Goal: Contribute content

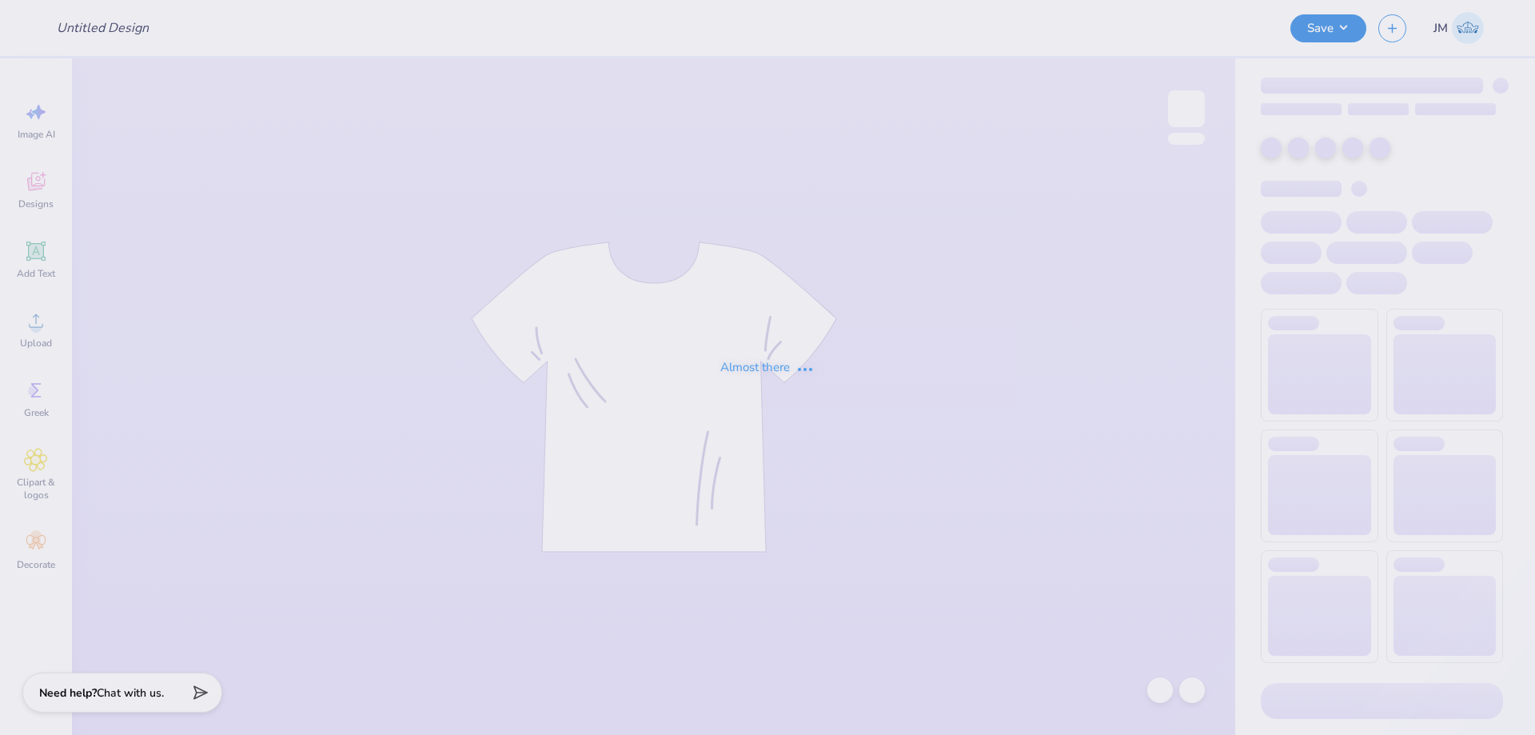
type input "DZ Q-Zips"
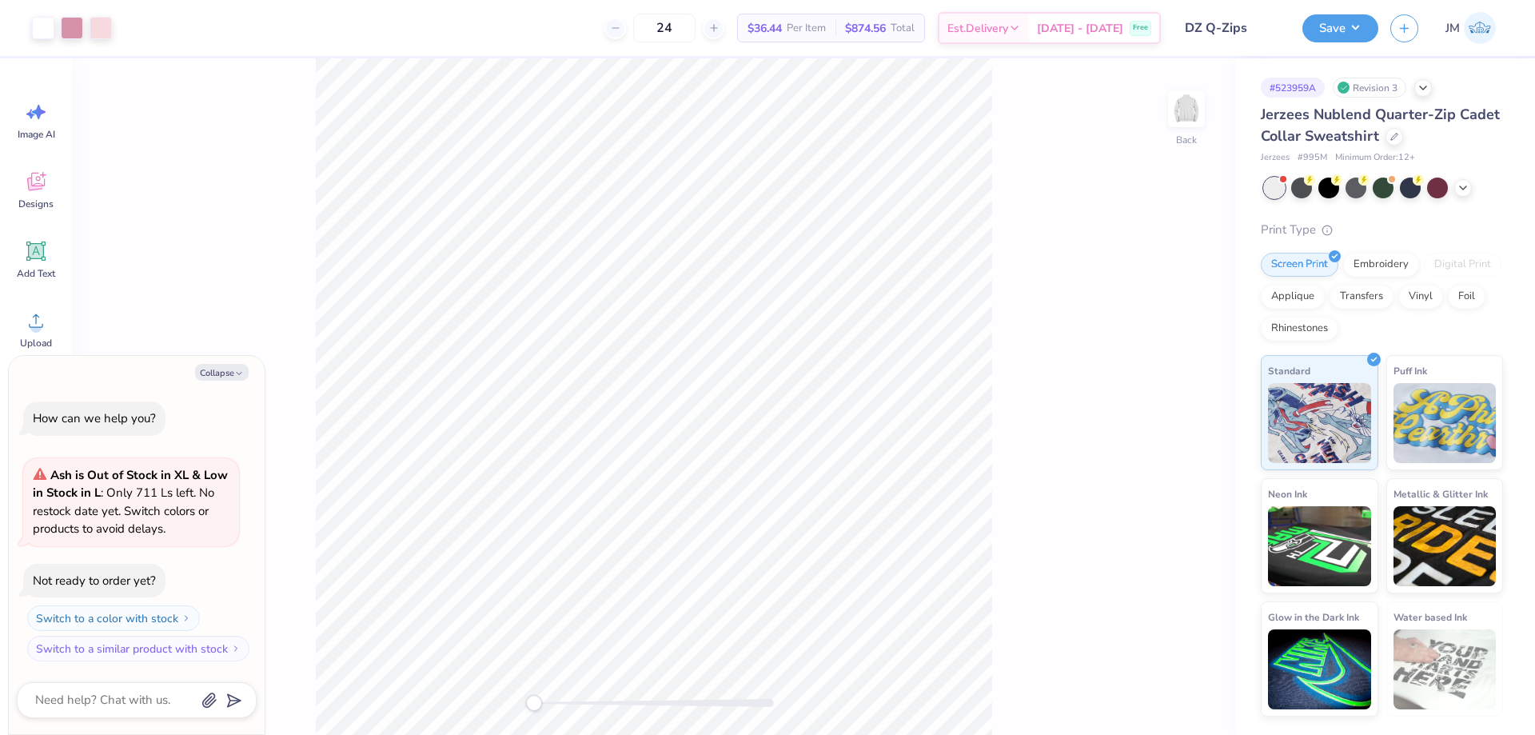
click at [1145, 513] on div "Back" at bounding box center [653, 396] width 1163 height 676
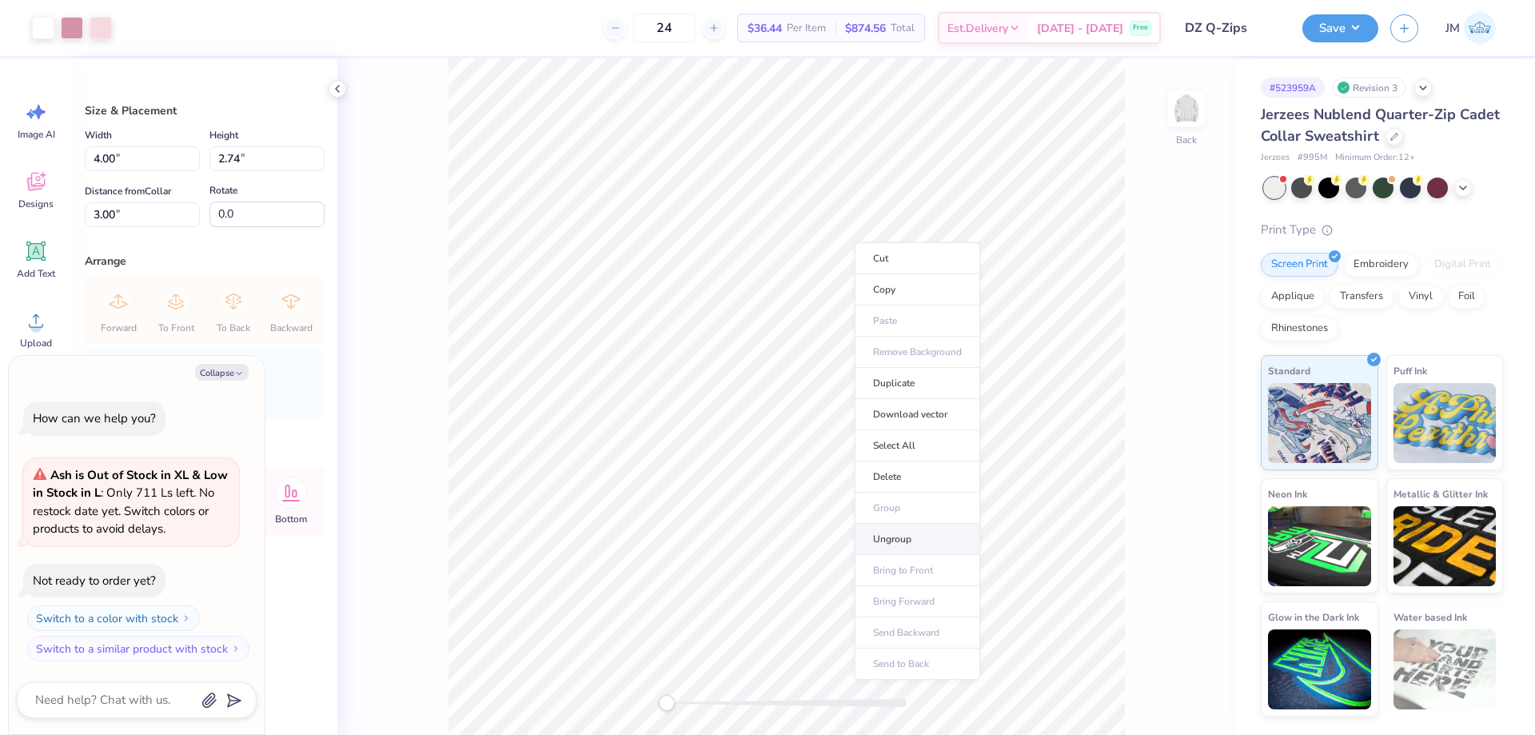
click at [919, 531] on li "Ungroup" at bounding box center [916, 539] width 125 height 31
click at [981, 561] on li "Group" at bounding box center [981, 558] width 125 height 31
click at [1366, 34] on button "Save" at bounding box center [1340, 26] width 76 height 28
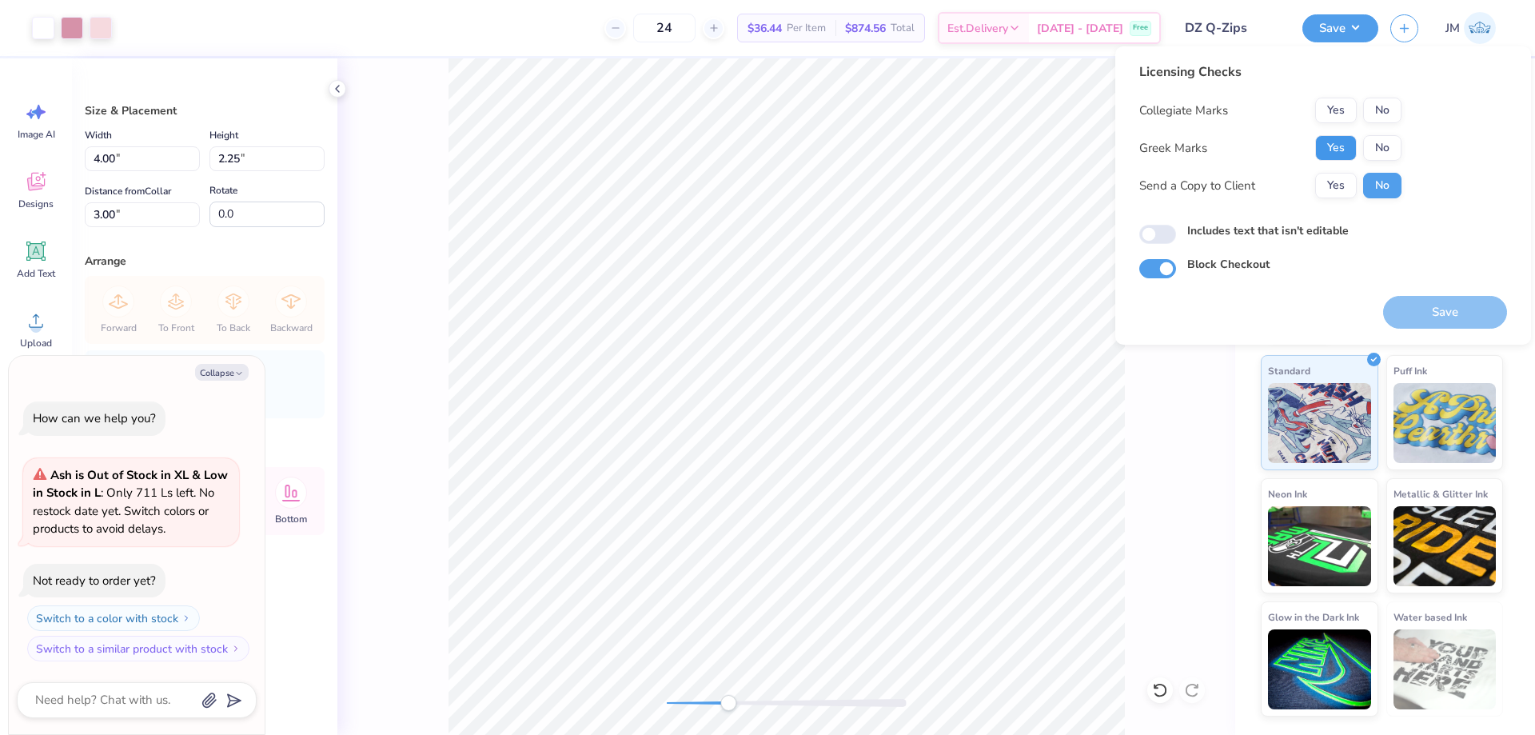
click at [1324, 149] on button "Yes" at bounding box center [1336, 148] width 42 height 26
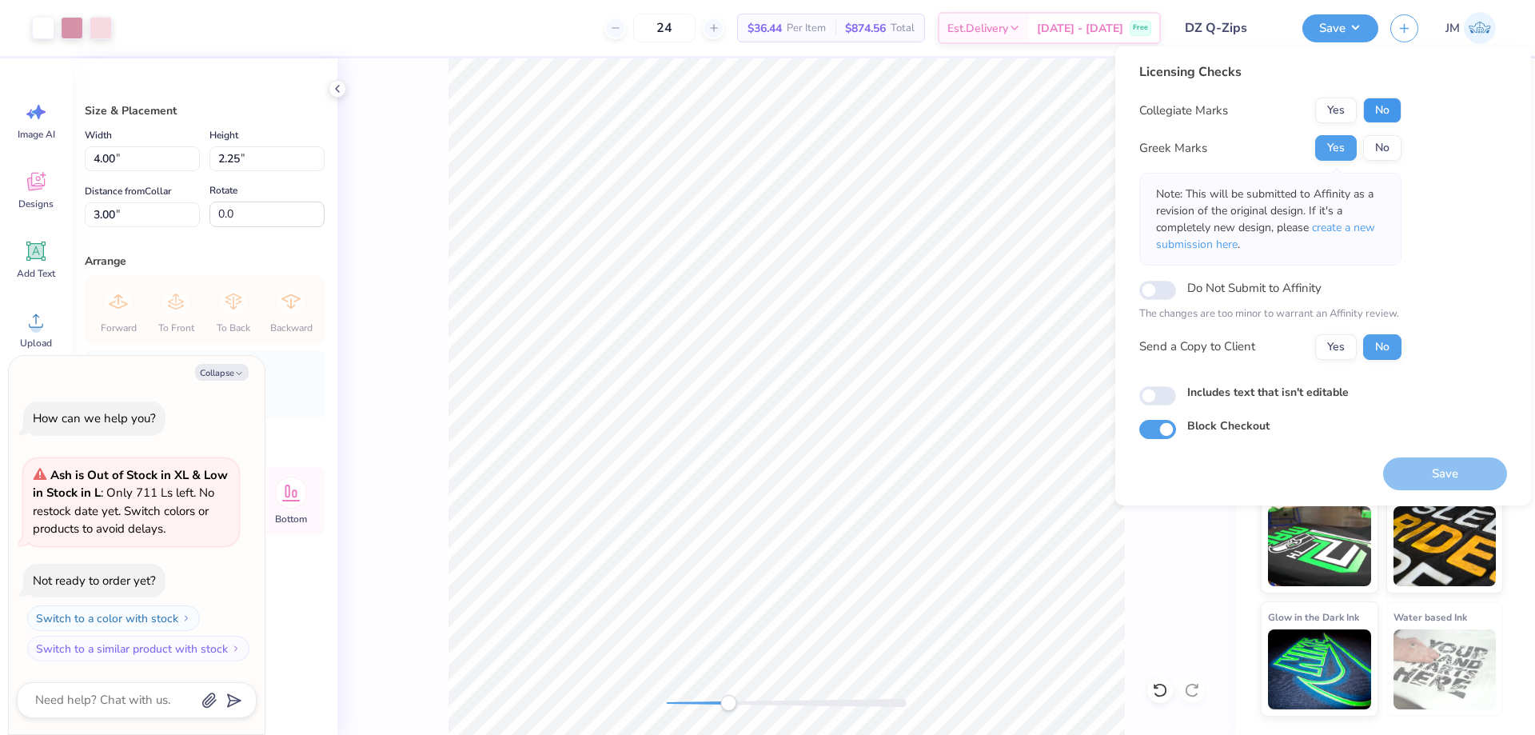
click at [1388, 107] on button "No" at bounding box center [1382, 111] width 38 height 26
click at [1353, 233] on span "create a new submission here" at bounding box center [1265, 236] width 219 height 32
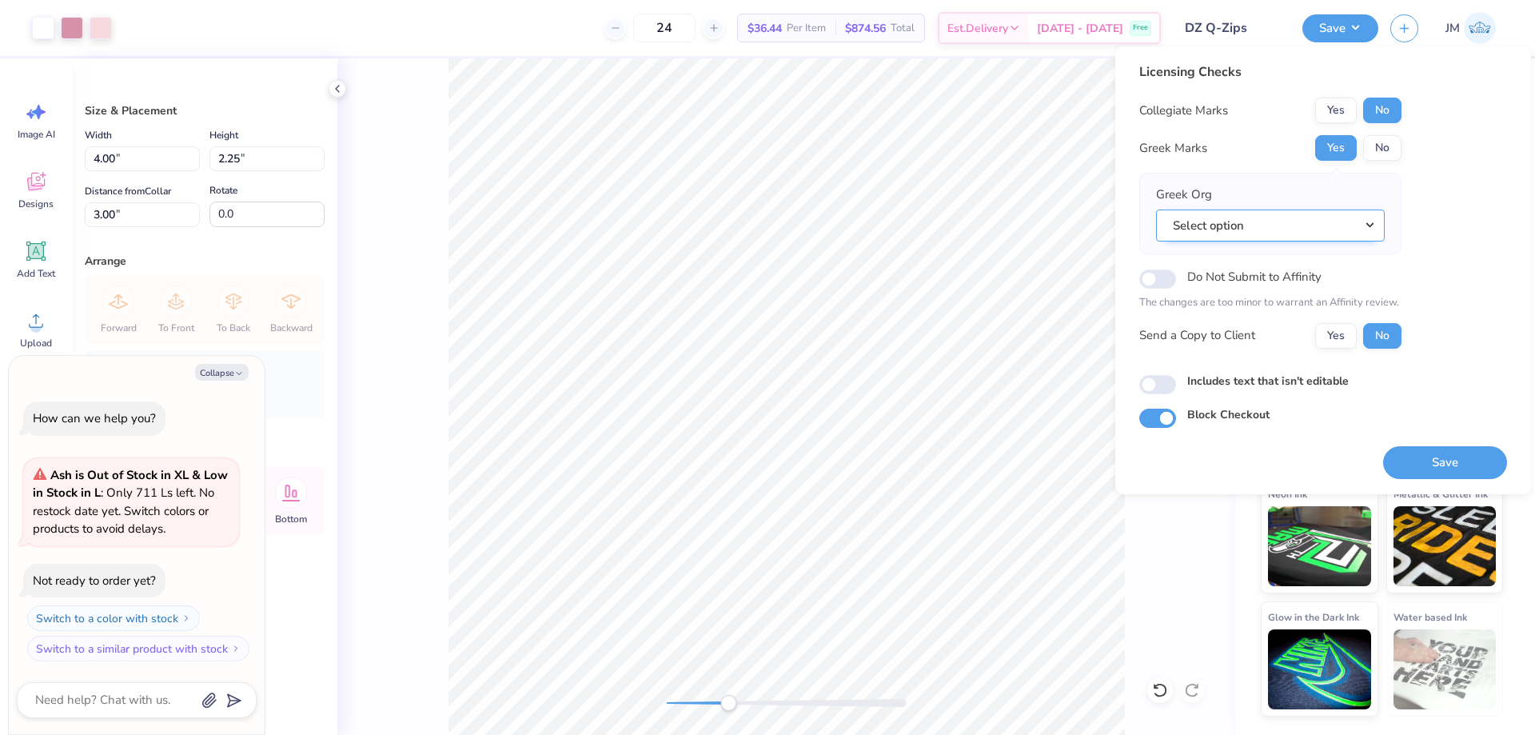
click at [1377, 234] on button "Select option" at bounding box center [1270, 225] width 229 height 33
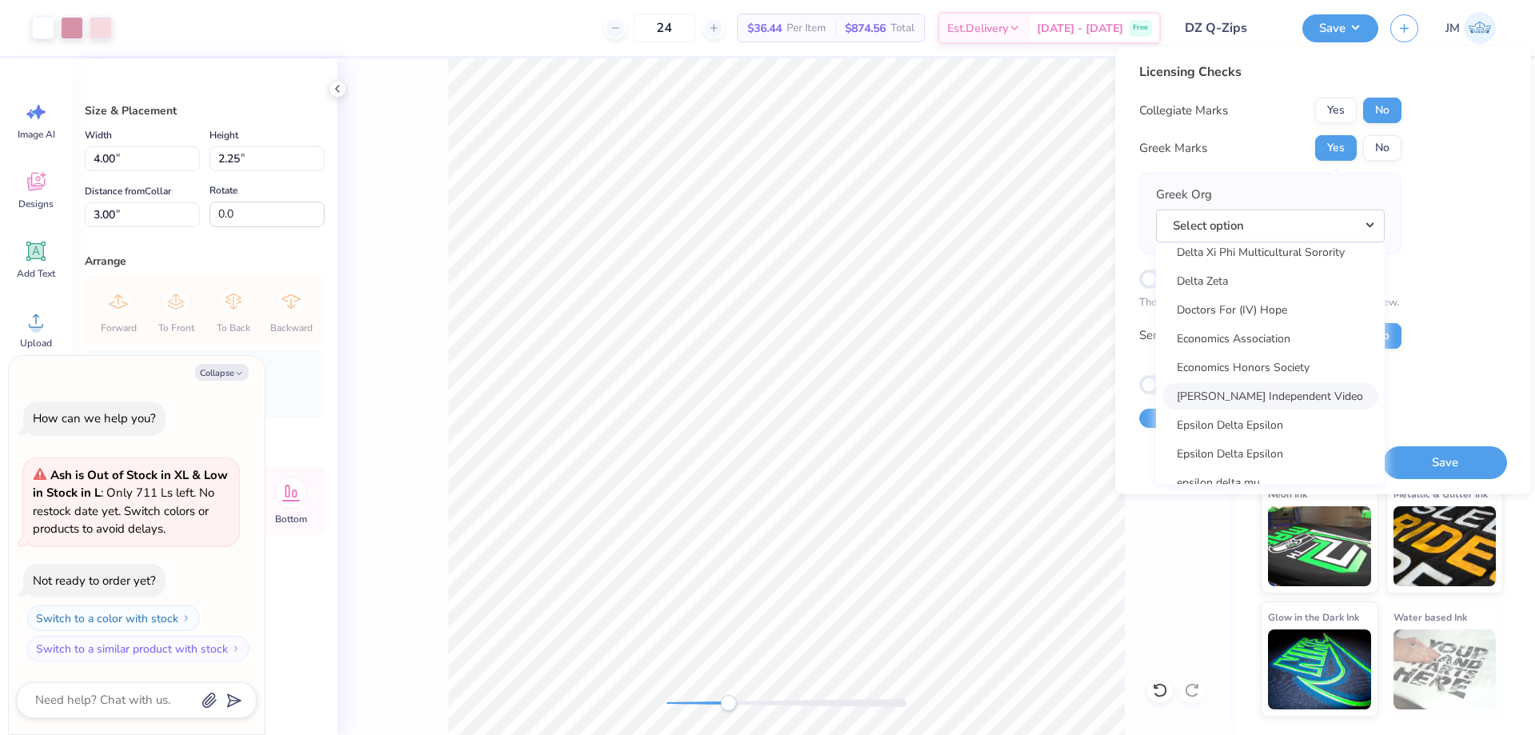
scroll to position [4206, 0]
click at [1232, 403] on link "Delta Zeta" at bounding box center [1270, 402] width 216 height 26
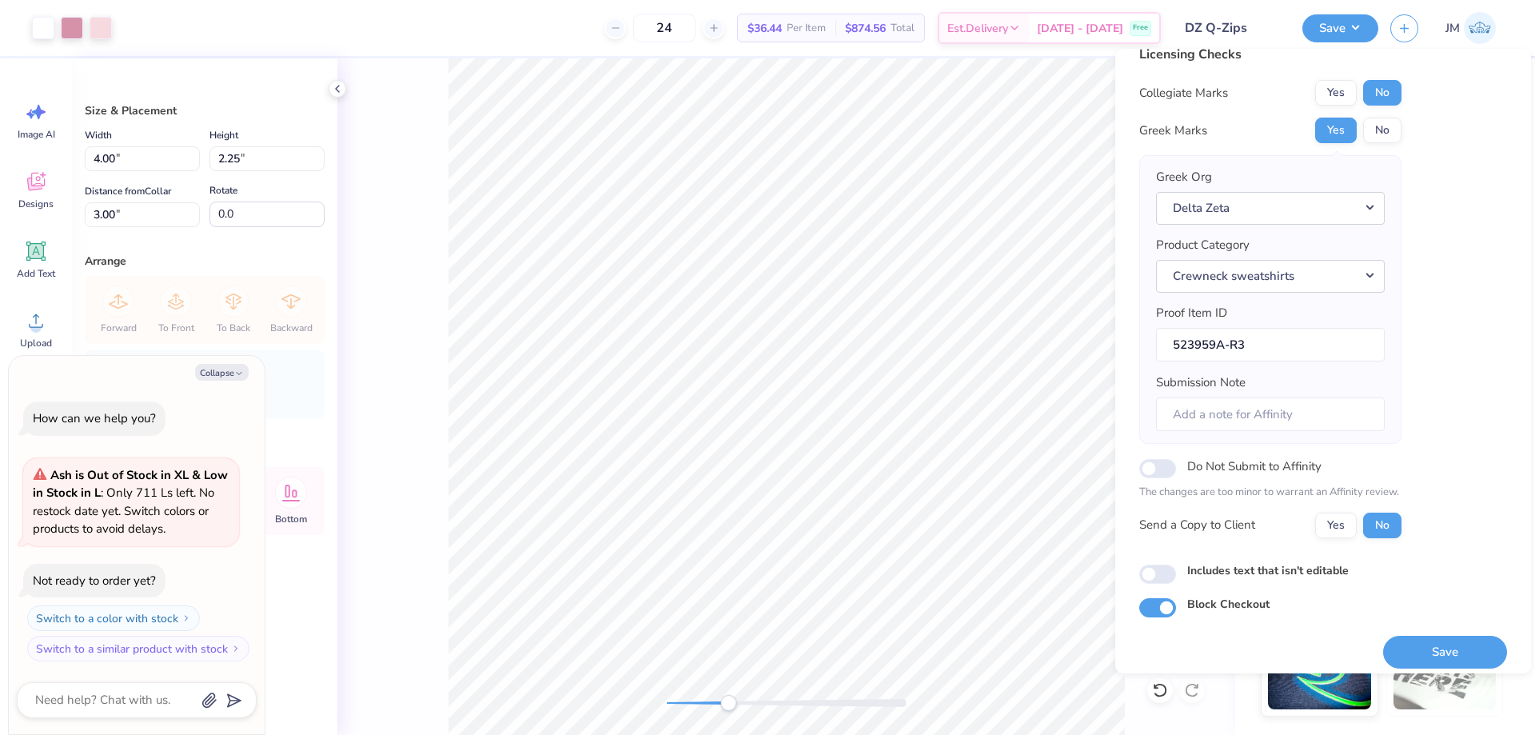
scroll to position [30, 0]
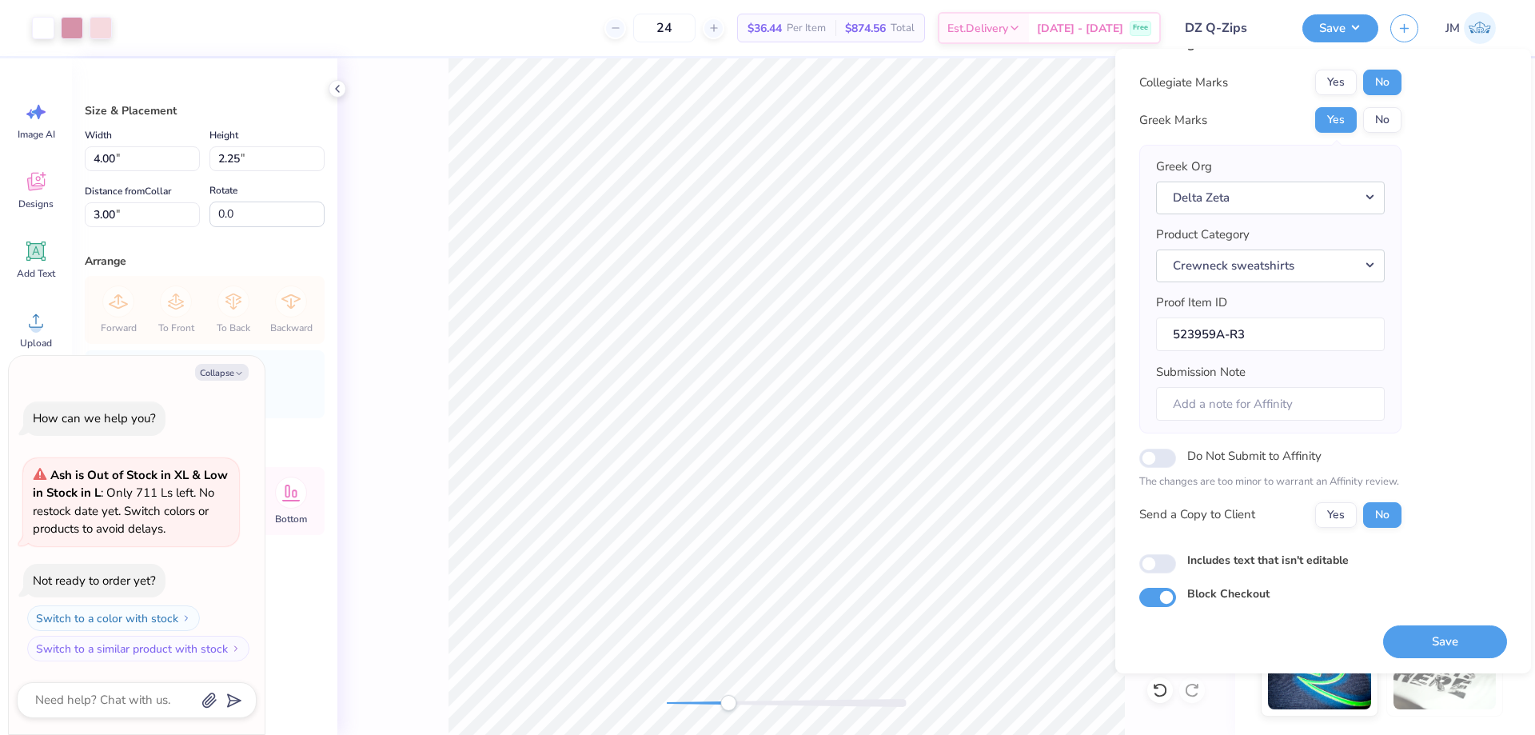
click at [1454, 661] on div "Licensing Checks Collegiate Marks Yes No Greek Marks Yes No Greek Org Delta Zet…" at bounding box center [1323, 361] width 416 height 624
click at [1455, 653] on button "Save" at bounding box center [1445, 641] width 124 height 33
type textarea "x"
